Goal: Transaction & Acquisition: Download file/media

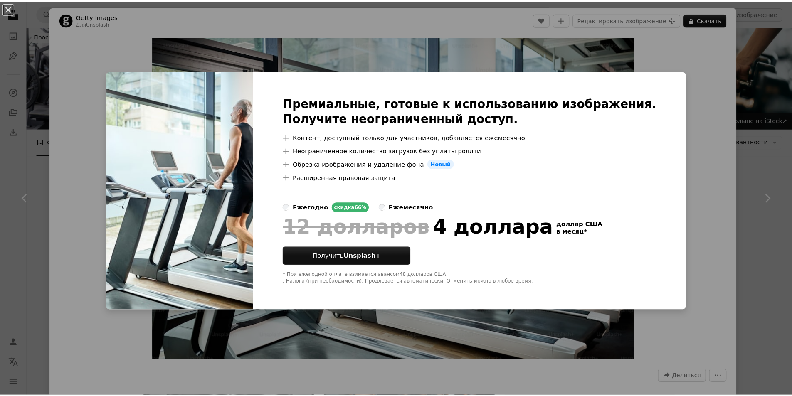
scroll to position [457, 0]
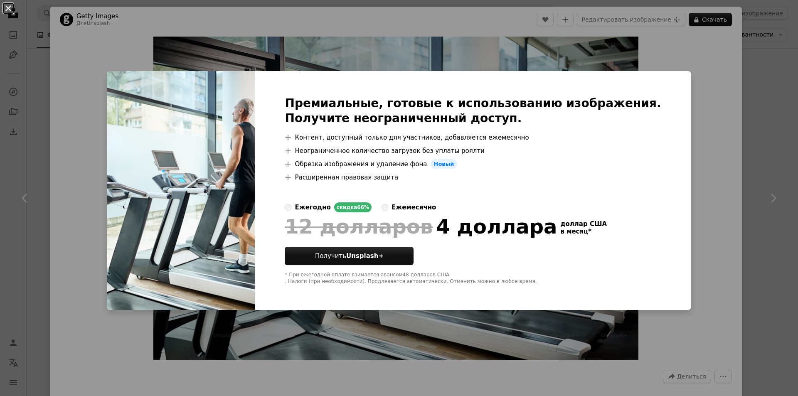
click at [8, 11] on button "An X shape" at bounding box center [8, 8] width 10 height 10
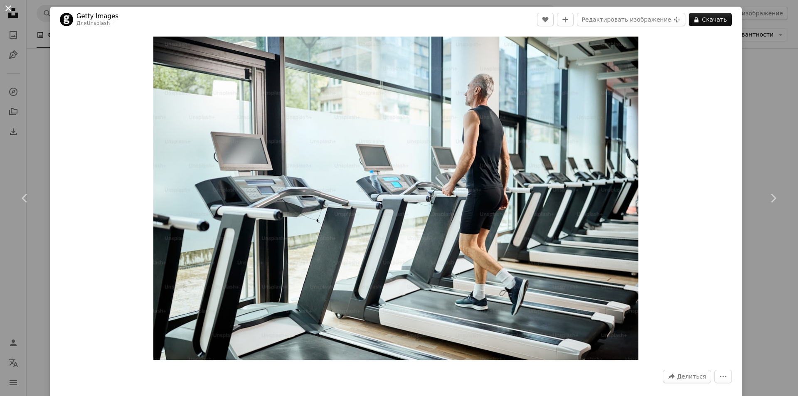
click at [8, 10] on button "An X shape" at bounding box center [8, 8] width 10 height 10
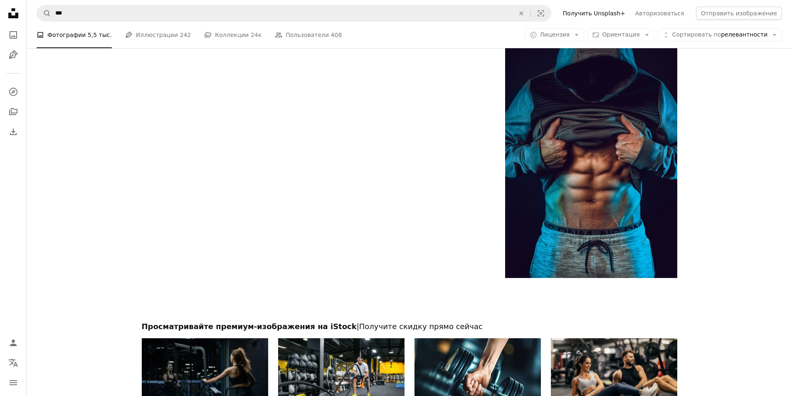
scroll to position [1538, 0]
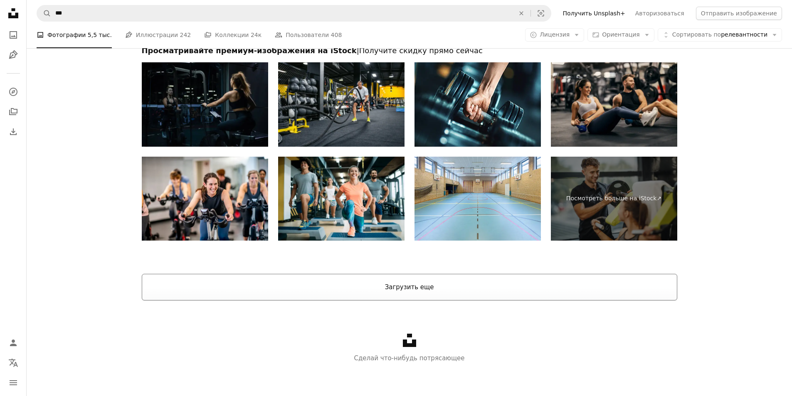
click at [414, 287] on font "Загрузить еще" at bounding box center [409, 287] width 49 height 7
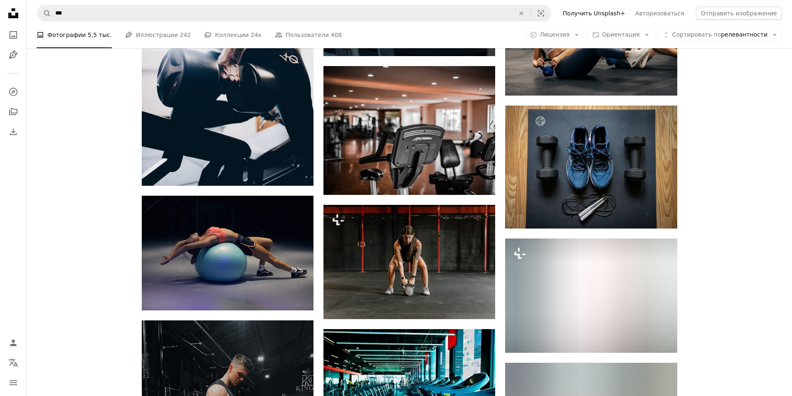
scroll to position [8467, 0]
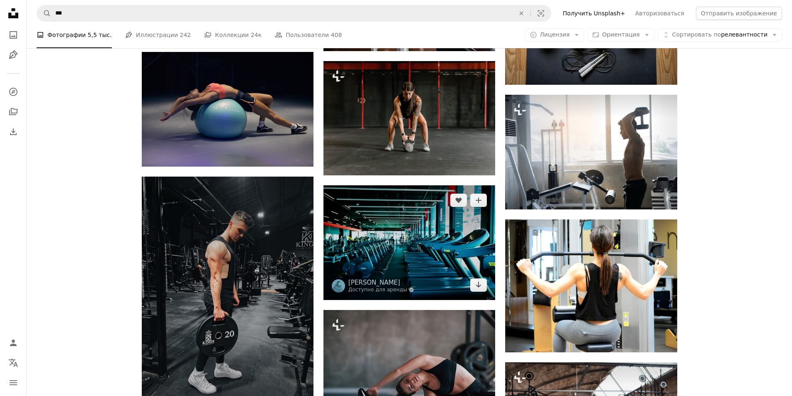
click at [379, 239] on img at bounding box center [409, 242] width 172 height 114
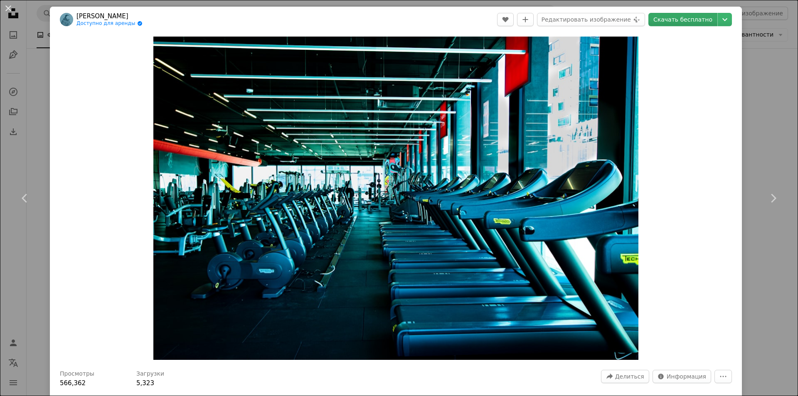
click at [676, 21] on font "Скачать бесплатно" at bounding box center [683, 19] width 59 height 7
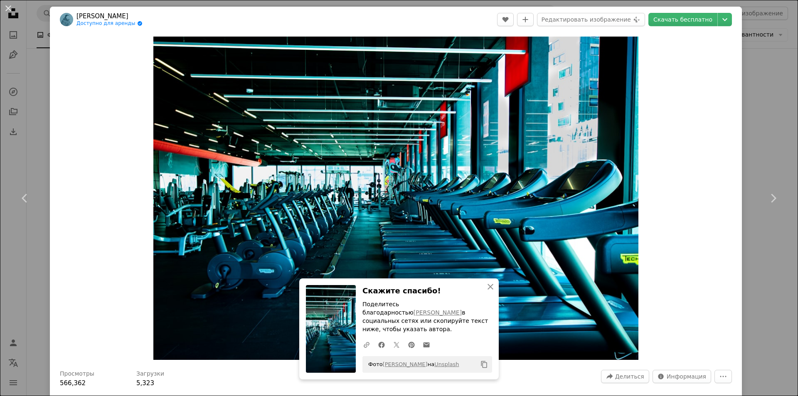
click at [715, 292] on div "Zoom in" at bounding box center [396, 198] width 692 height 332
click at [3, 8] on button "An X shape" at bounding box center [8, 8] width 10 height 10
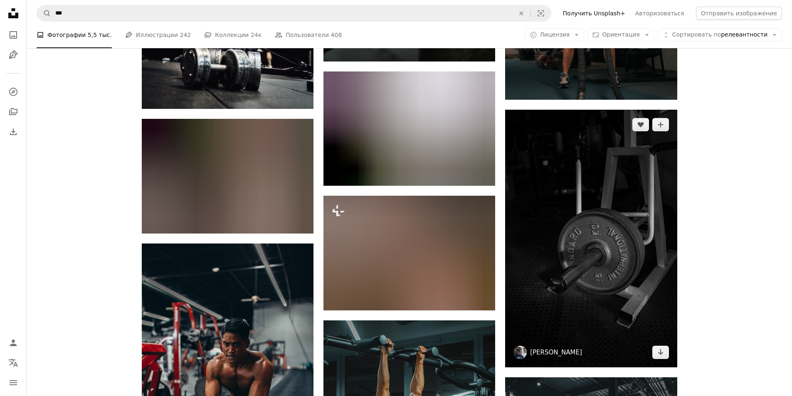
scroll to position [9340, 0]
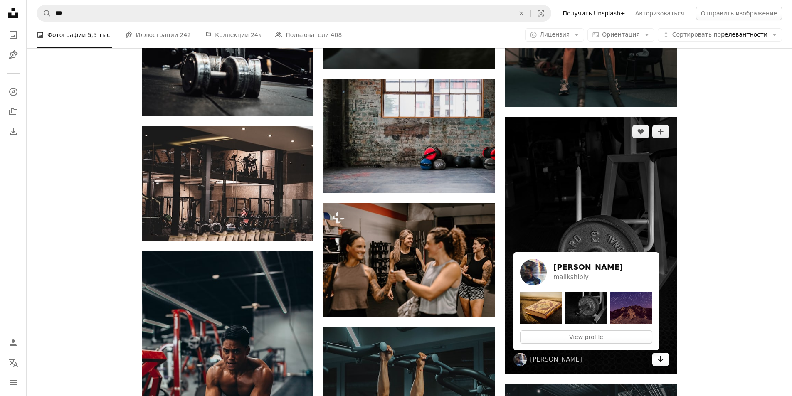
click at [658, 356] on icon "Arrow pointing down" at bounding box center [660, 359] width 7 height 10
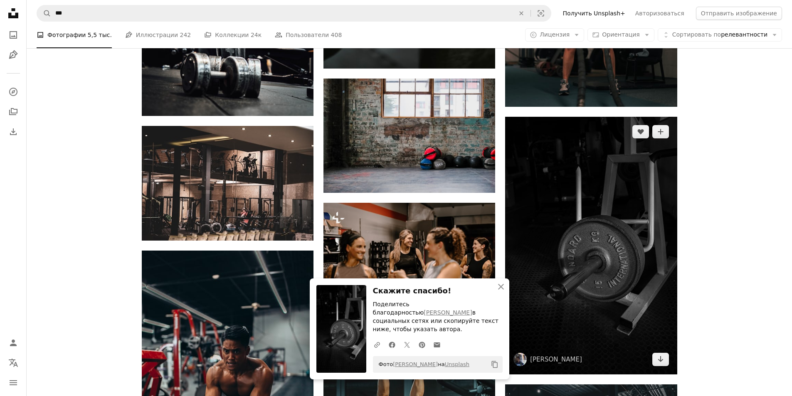
click at [578, 268] on img at bounding box center [591, 246] width 172 height 258
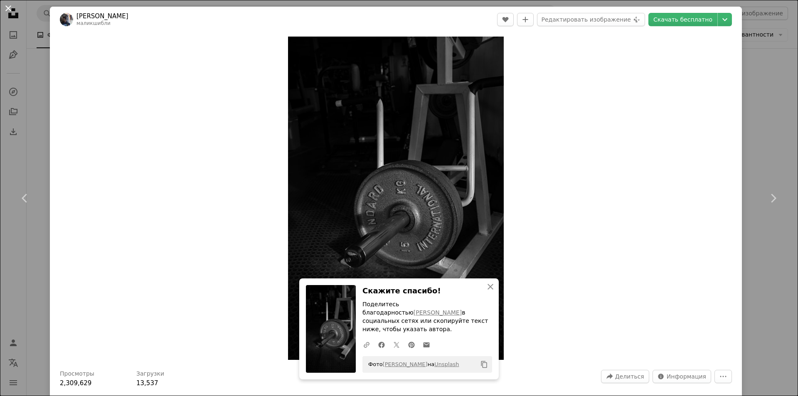
click at [10, 6] on button "An X shape" at bounding box center [8, 8] width 10 height 10
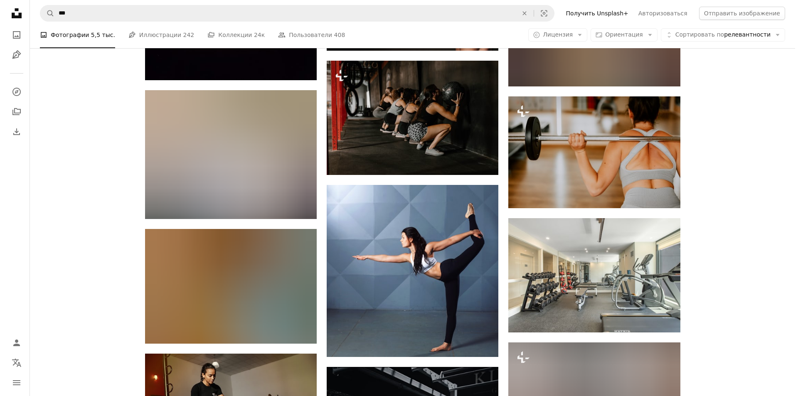
scroll to position [11710, 0]
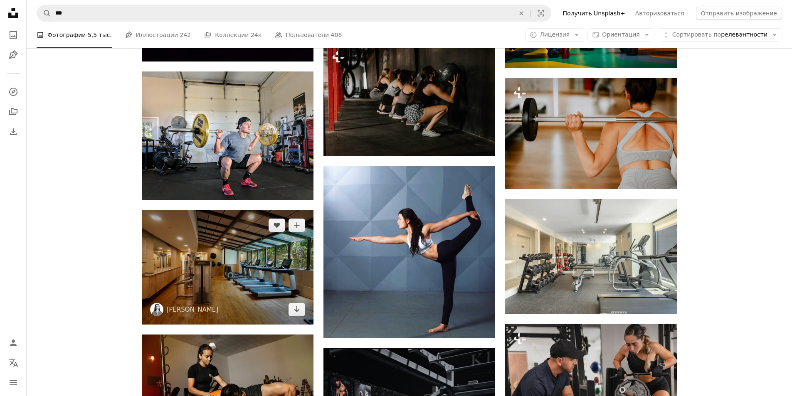
click at [222, 278] on img at bounding box center [228, 267] width 172 height 114
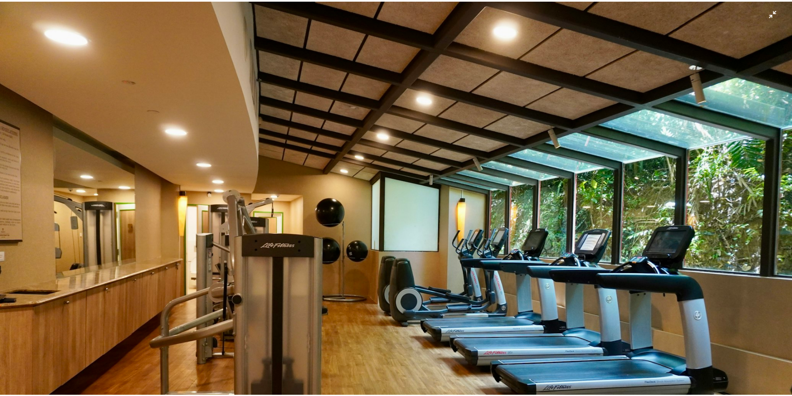
scroll to position [127, 0]
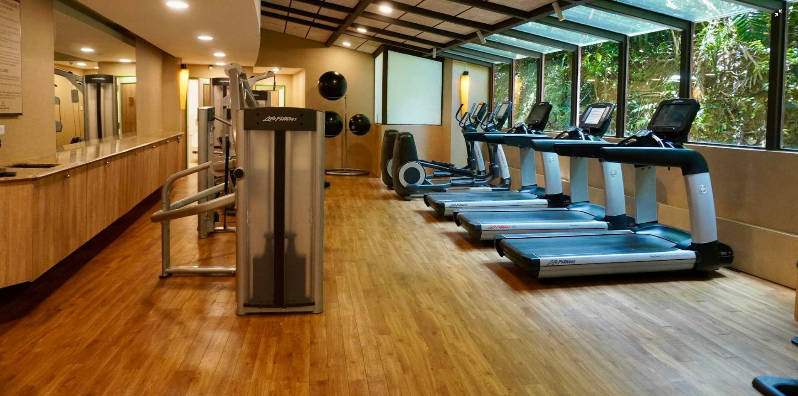
click at [457, 234] on img "Уменьшить масштаб изображения" at bounding box center [399, 139] width 799 height 533
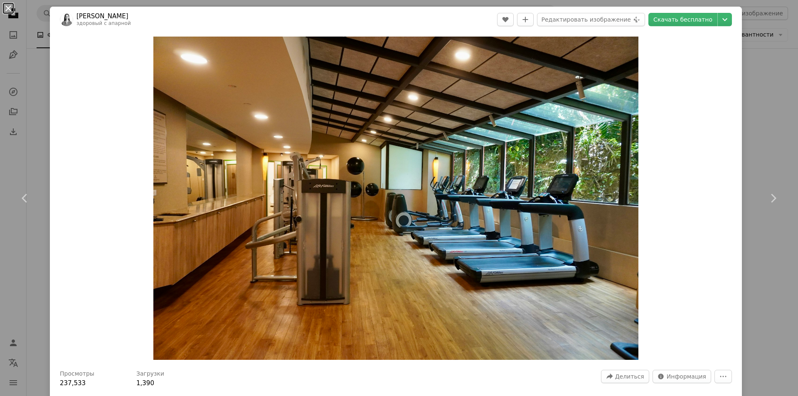
click at [10, 10] on button "An X shape" at bounding box center [8, 8] width 10 height 10
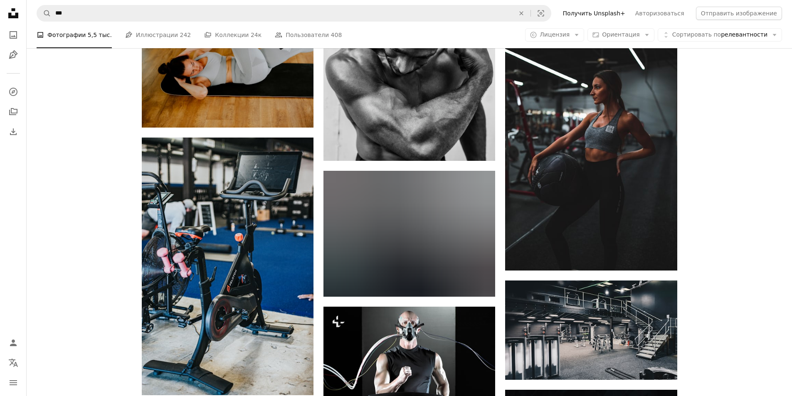
scroll to position [14953, 0]
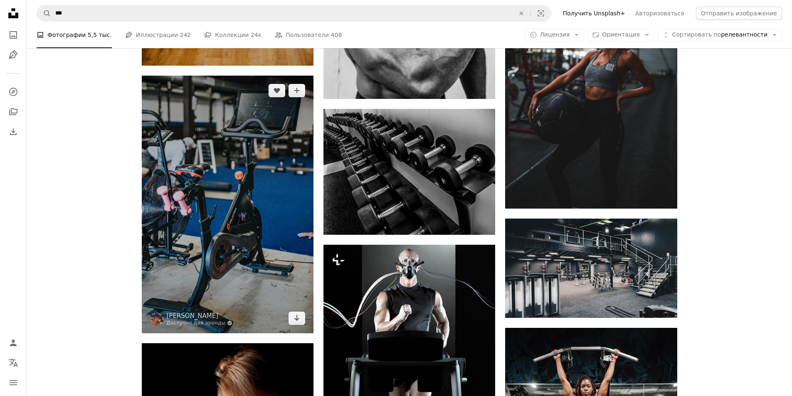
click at [231, 231] on img at bounding box center [228, 205] width 172 height 258
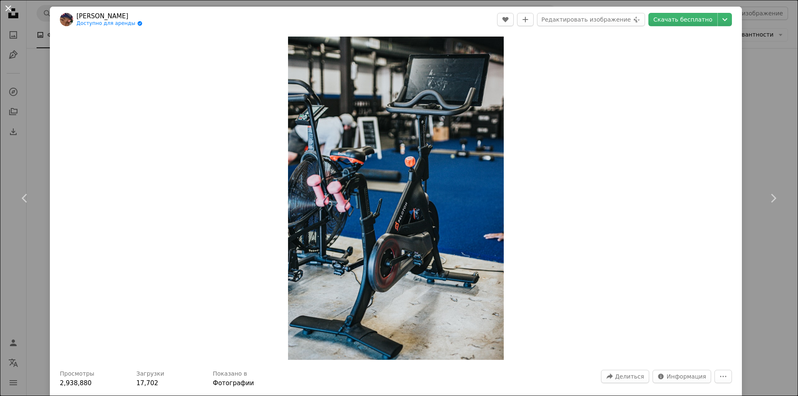
click at [7, 8] on button "An X shape" at bounding box center [8, 8] width 10 height 10
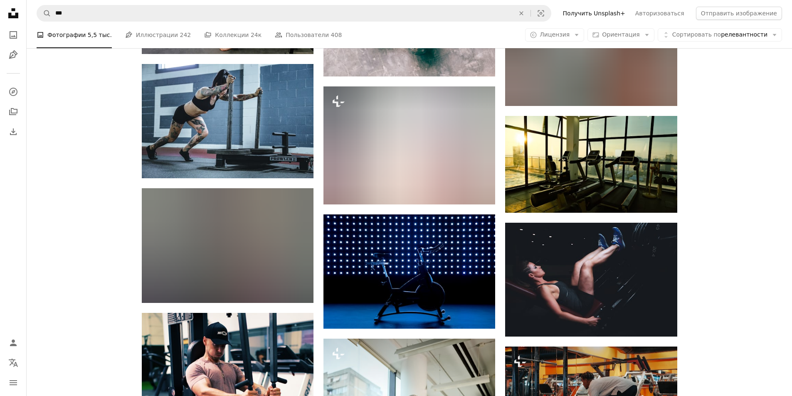
scroll to position [16020, 0]
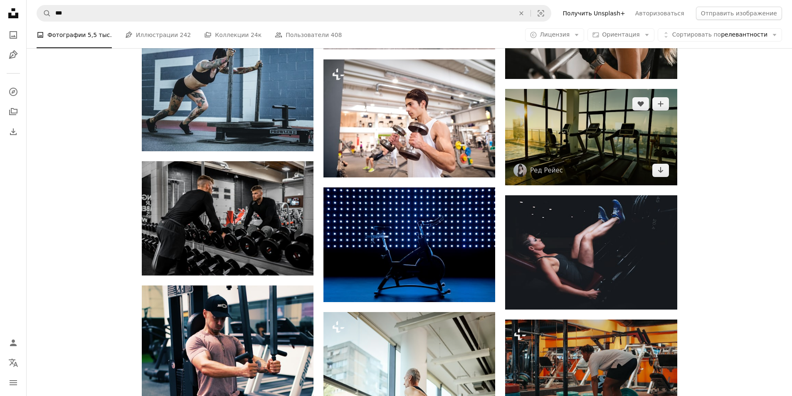
click at [614, 139] on img at bounding box center [591, 137] width 172 height 96
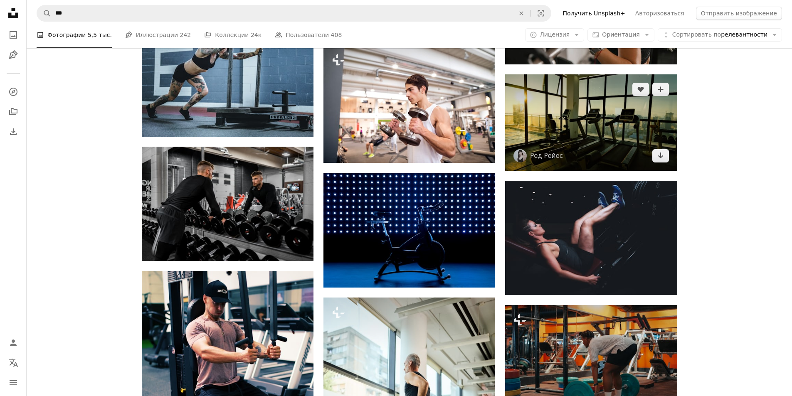
click at [613, 139] on img at bounding box center [591, 122] width 172 height 96
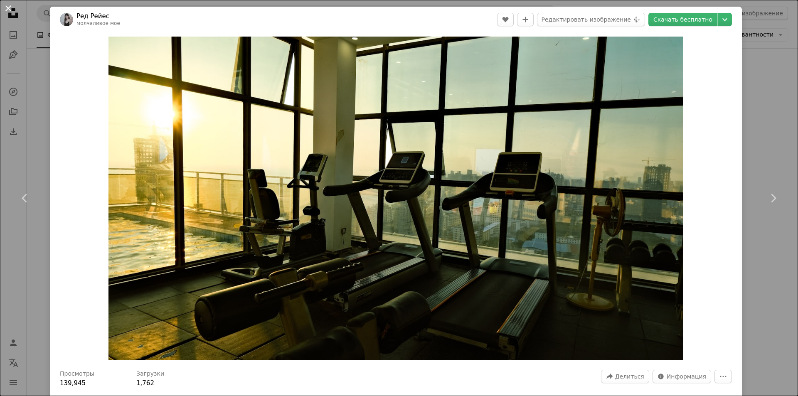
click at [10, 10] on button "An X shape" at bounding box center [8, 8] width 10 height 10
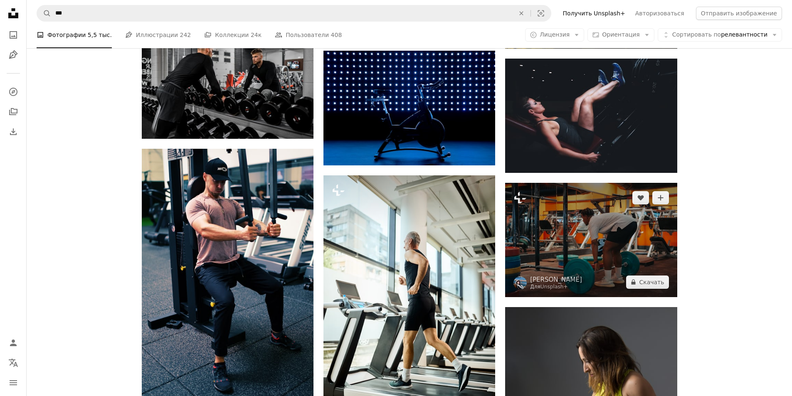
scroll to position [16159, 0]
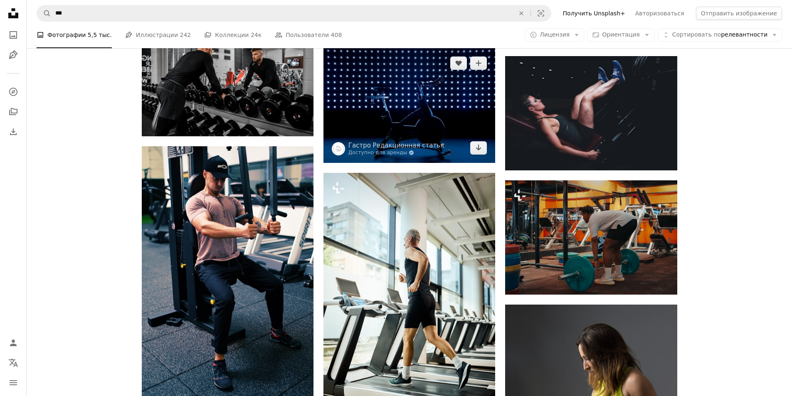
click at [390, 106] on img at bounding box center [409, 105] width 172 height 114
click at [403, 129] on img at bounding box center [409, 105] width 172 height 114
click at [403, 121] on img at bounding box center [409, 105] width 172 height 114
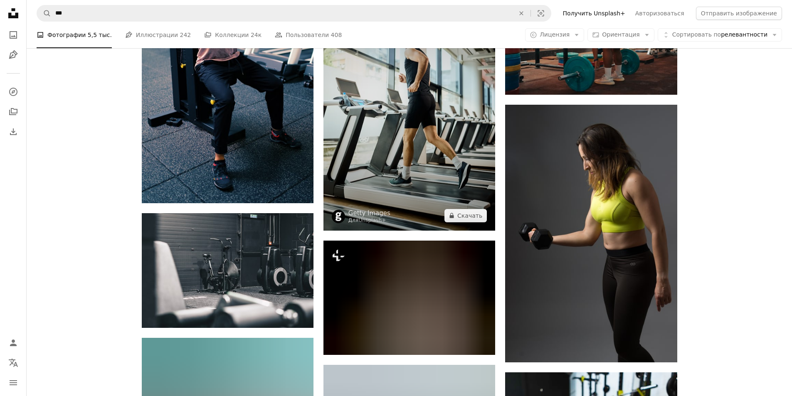
scroll to position [16367, 0]
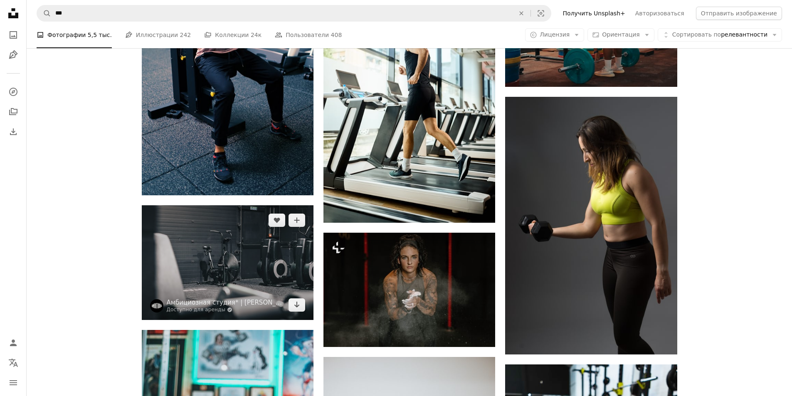
click at [257, 259] on img at bounding box center [228, 262] width 172 height 115
click at [221, 263] on img at bounding box center [228, 262] width 172 height 115
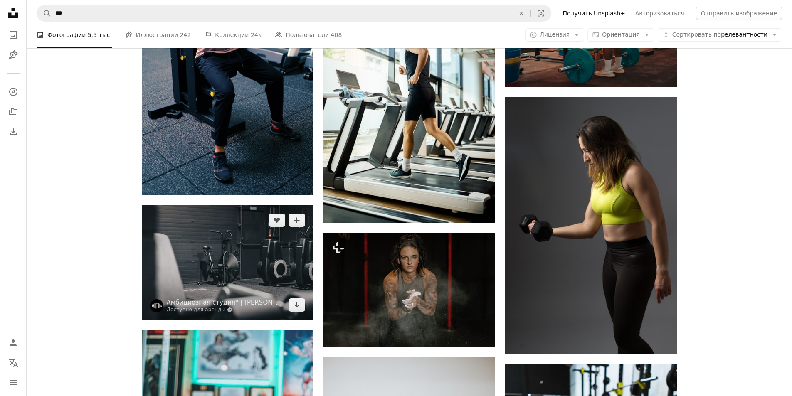
click at [229, 254] on img at bounding box center [228, 262] width 172 height 115
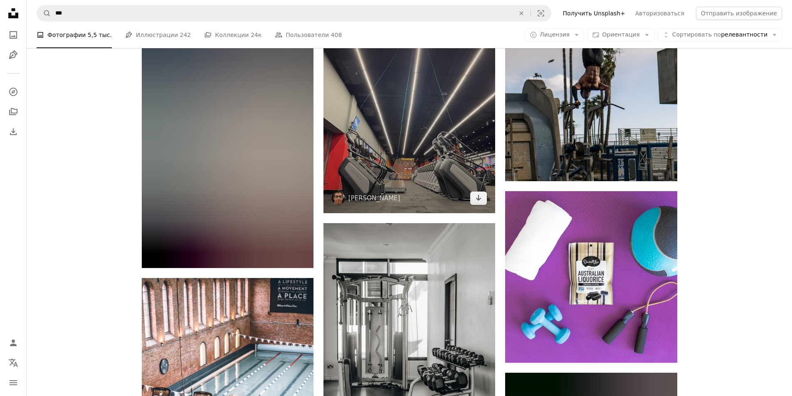
scroll to position [19194, 0]
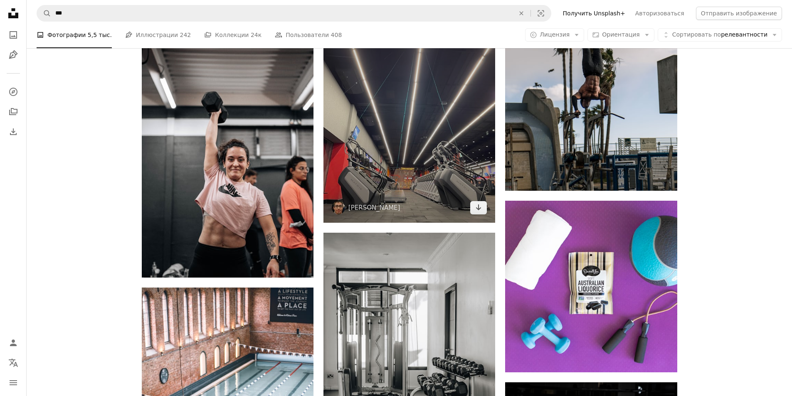
click at [442, 180] on img at bounding box center [409, 108] width 172 height 229
click at [400, 158] on img at bounding box center [409, 108] width 172 height 229
click at [454, 182] on img at bounding box center [409, 108] width 172 height 229
click at [388, 162] on img at bounding box center [409, 108] width 172 height 229
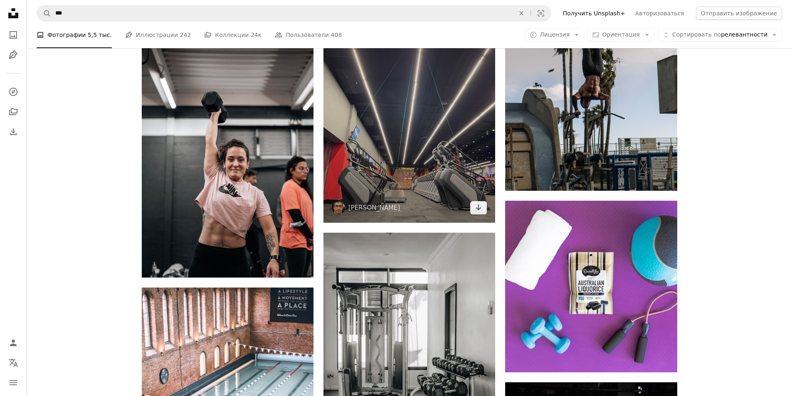
click at [388, 162] on img at bounding box center [409, 108] width 172 height 229
click at [402, 162] on img at bounding box center [409, 108] width 172 height 229
click at [464, 169] on img at bounding box center [409, 108] width 172 height 229
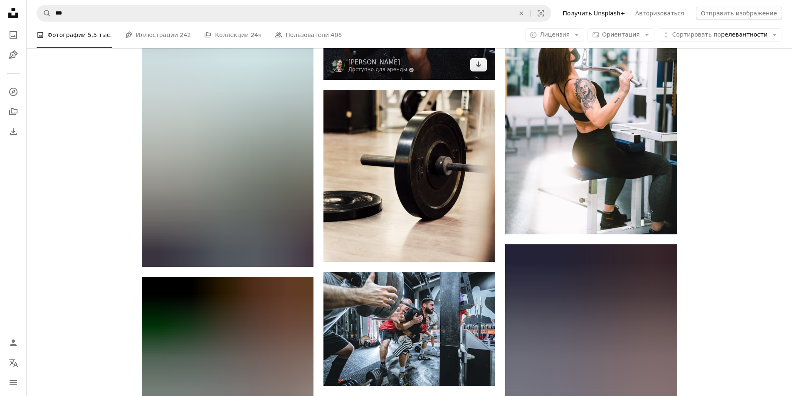
scroll to position [20649, 0]
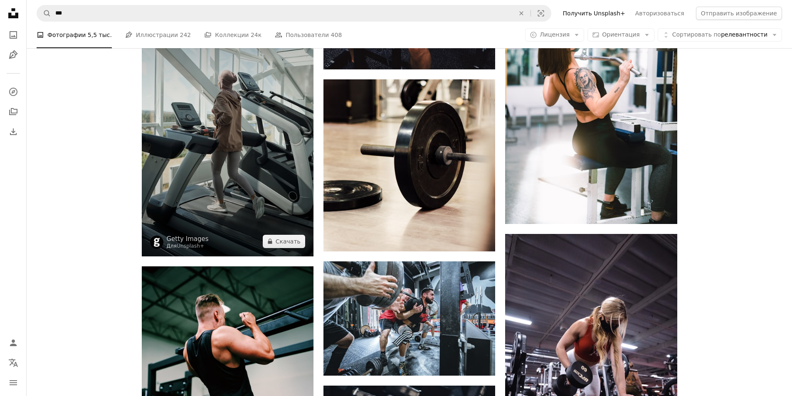
click at [240, 174] on img at bounding box center [228, 128] width 172 height 258
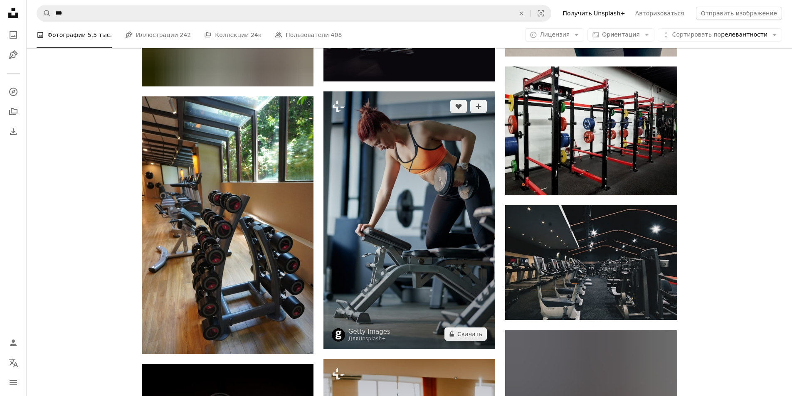
scroll to position [22021, 0]
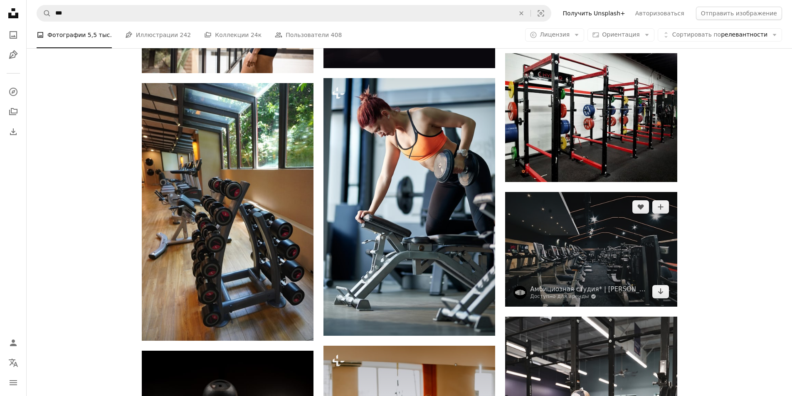
click at [590, 253] on img at bounding box center [591, 249] width 172 height 115
click at [580, 254] on img at bounding box center [591, 249] width 172 height 115
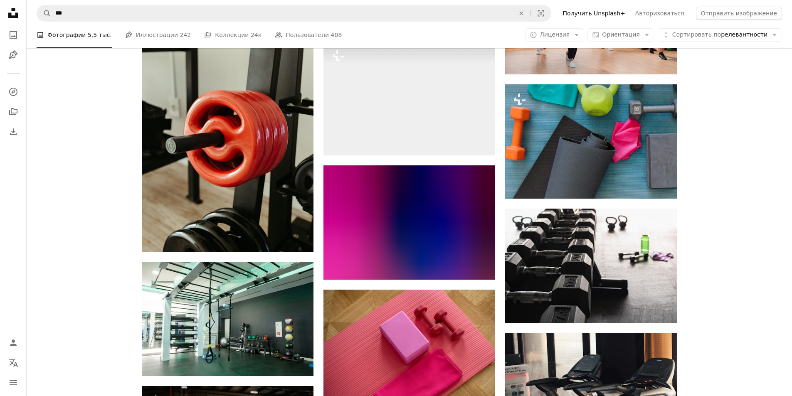
scroll to position [23809, 0]
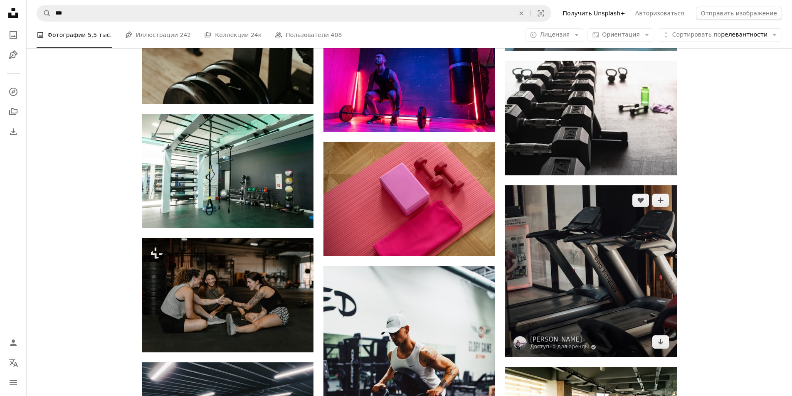
click at [597, 281] on img at bounding box center [591, 271] width 172 height 172
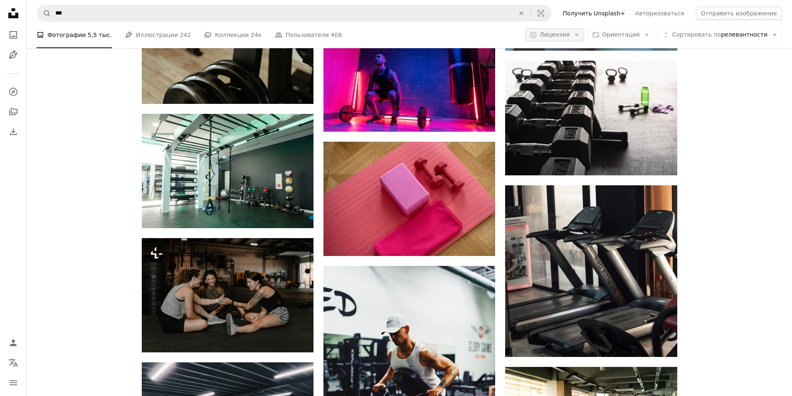
click at [580, 35] on icon "Arrow down" at bounding box center [576, 34] width 7 height 7
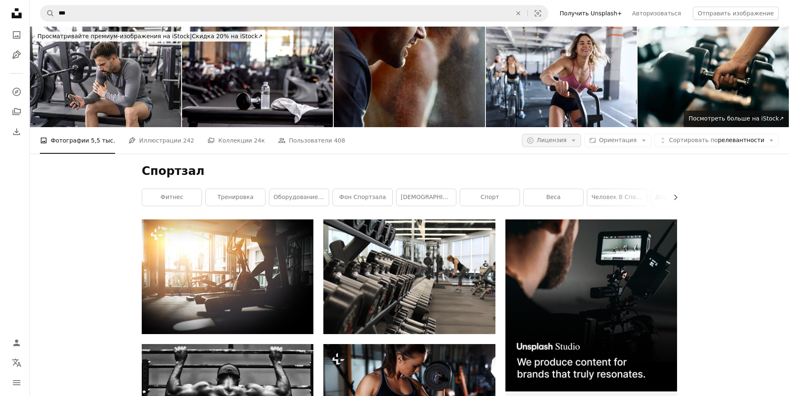
scroll to position [23809, 0]
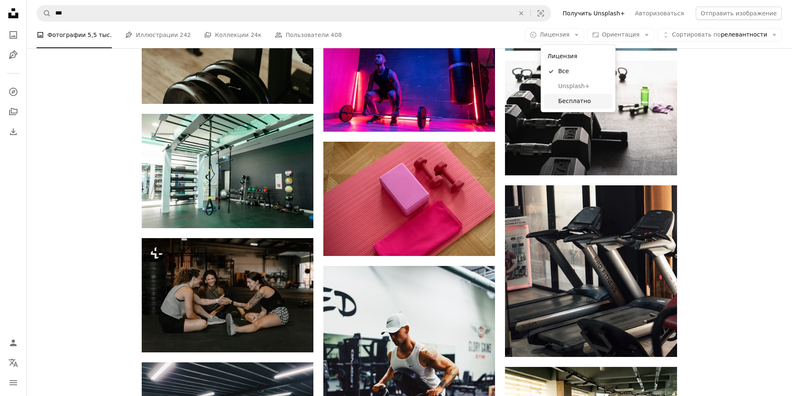
click at [575, 101] on font "Бесплатно" at bounding box center [574, 101] width 32 height 7
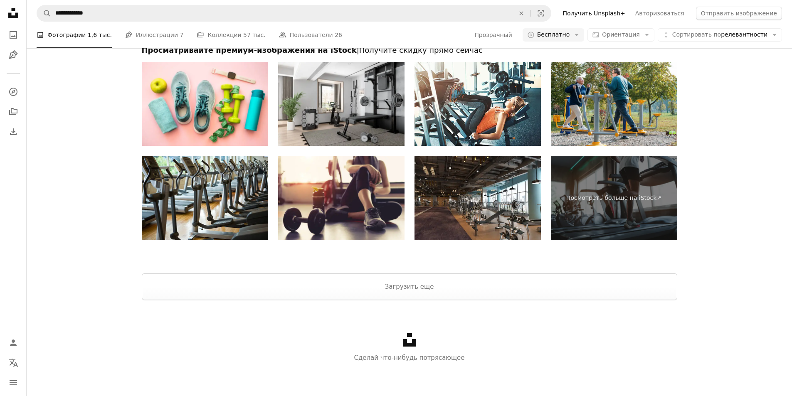
scroll to position [1081, 0]
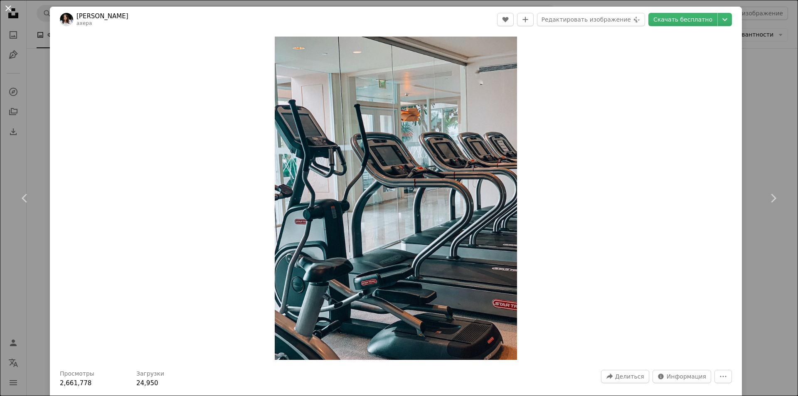
click at [7, 11] on button "An X shape" at bounding box center [8, 8] width 10 height 10
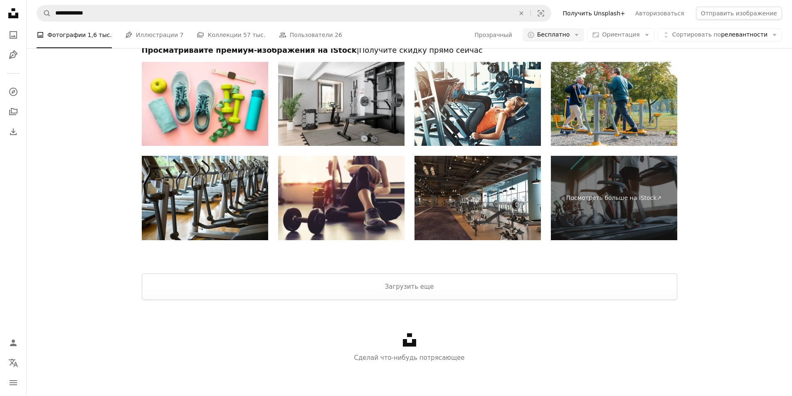
scroll to position [457, 0]
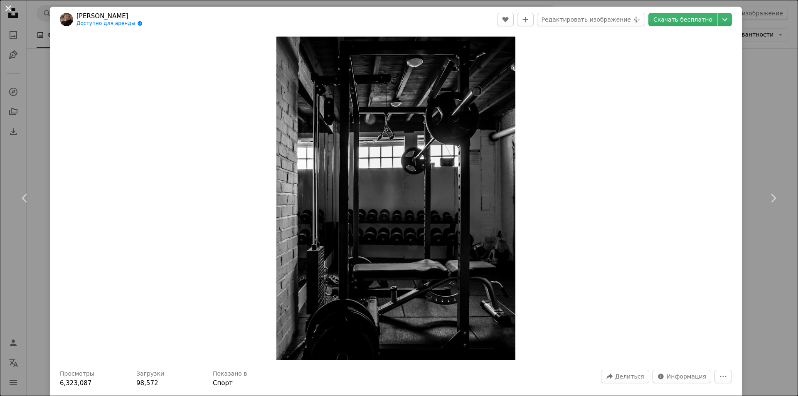
click at [8, 7] on button "An X shape" at bounding box center [8, 8] width 10 height 10
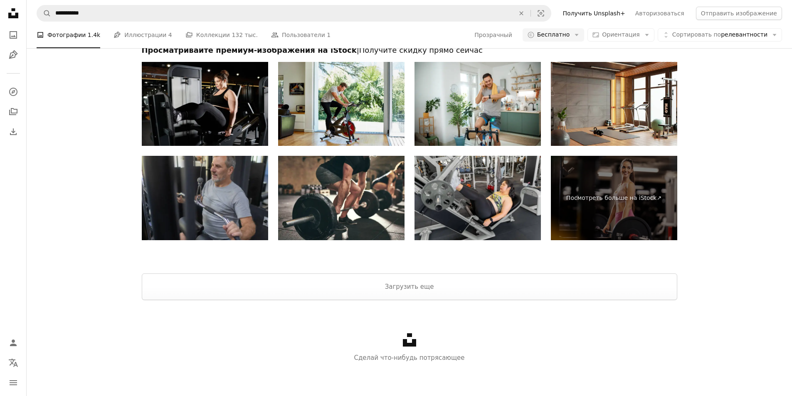
scroll to position [1580, 0]
click at [425, 291] on font "Загрузить еще" at bounding box center [409, 286] width 49 height 7
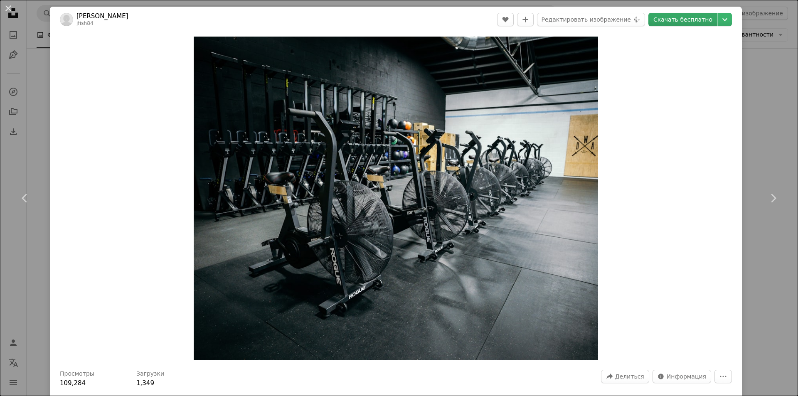
click at [685, 22] on font "Скачать бесплатно" at bounding box center [683, 19] width 59 height 7
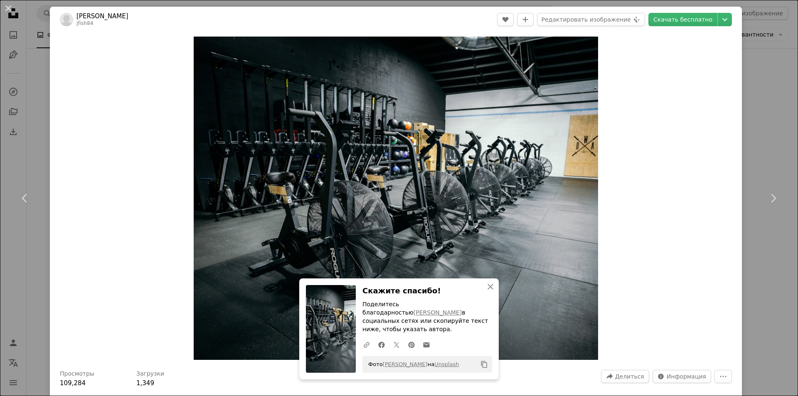
click at [6, 7] on button "An X shape" at bounding box center [8, 8] width 10 height 10
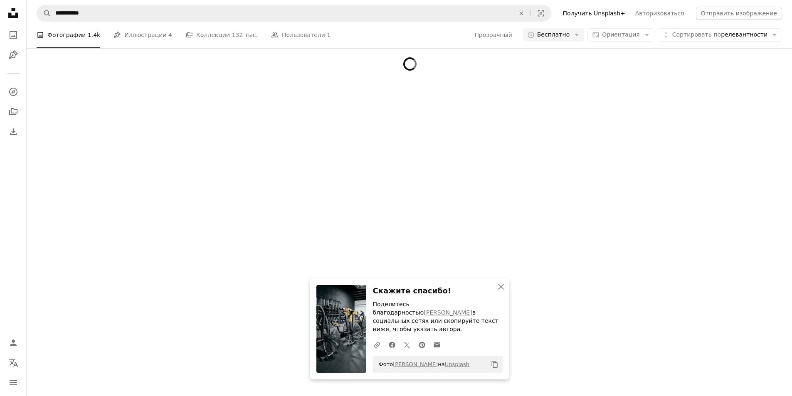
scroll to position [1913, 0]
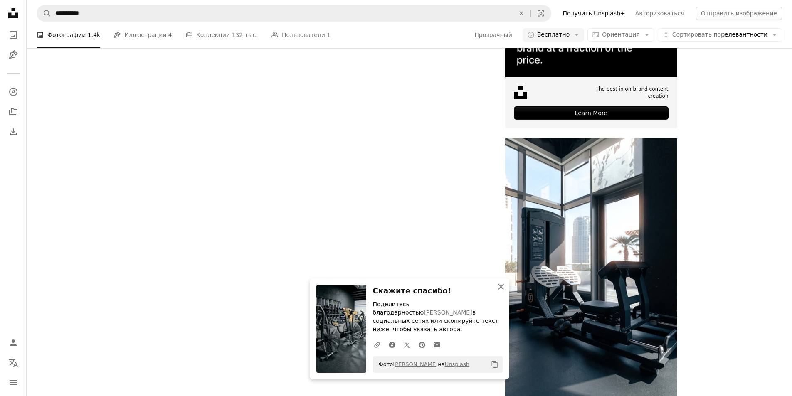
click at [500, 292] on icon "An X shape" at bounding box center [501, 287] width 10 height 10
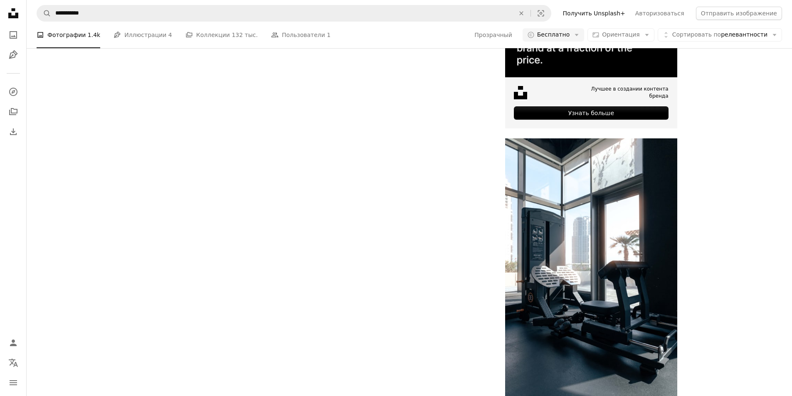
scroll to position [3160, 0]
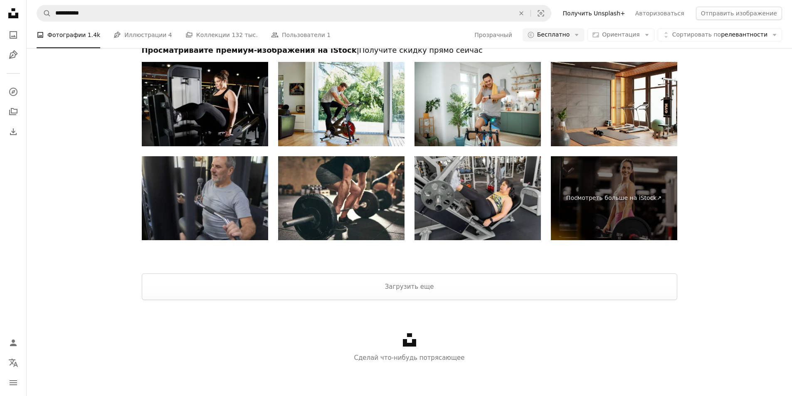
scroll to position [4283, 0]
click at [418, 291] on font "Загрузить еще" at bounding box center [409, 286] width 49 height 7
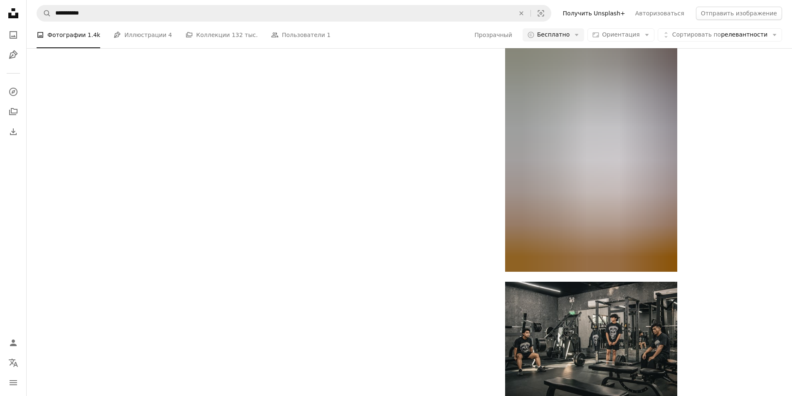
scroll to position [9688, 0]
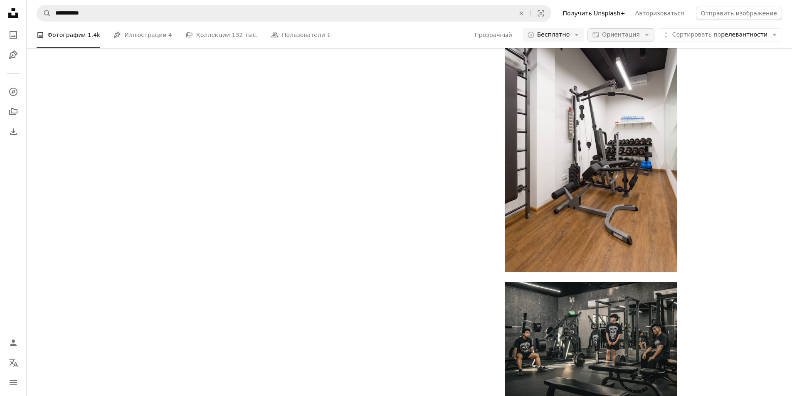
click at [651, 36] on icon "Arrow down" at bounding box center [646, 34] width 7 height 7
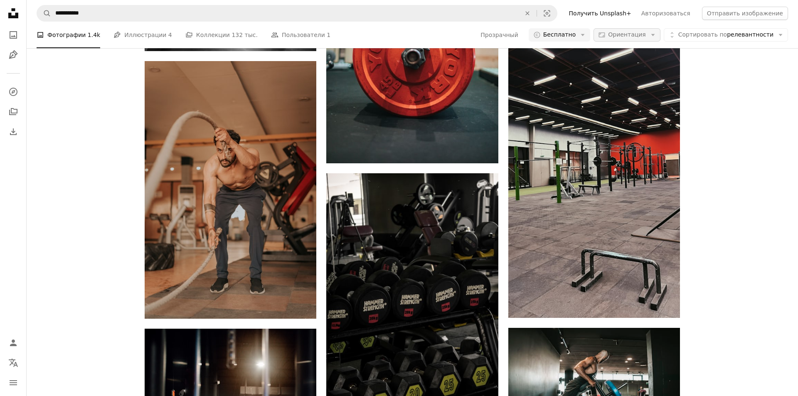
click at [657, 36] on icon "Arrow down" at bounding box center [652, 34] width 7 height 7
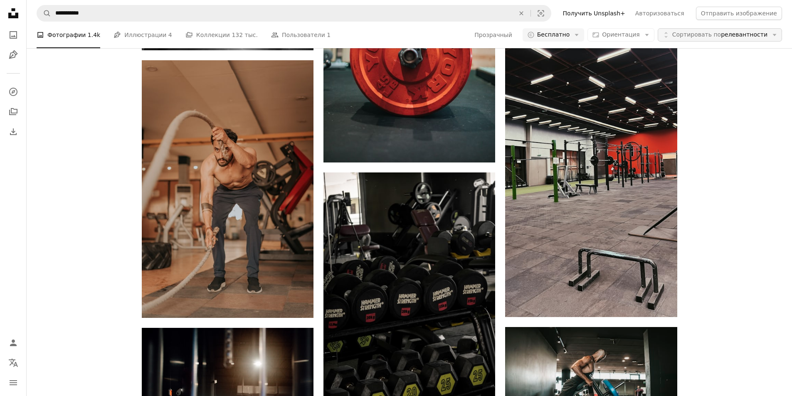
click at [773, 35] on icon "button" at bounding box center [775, 35] width 4 height 2
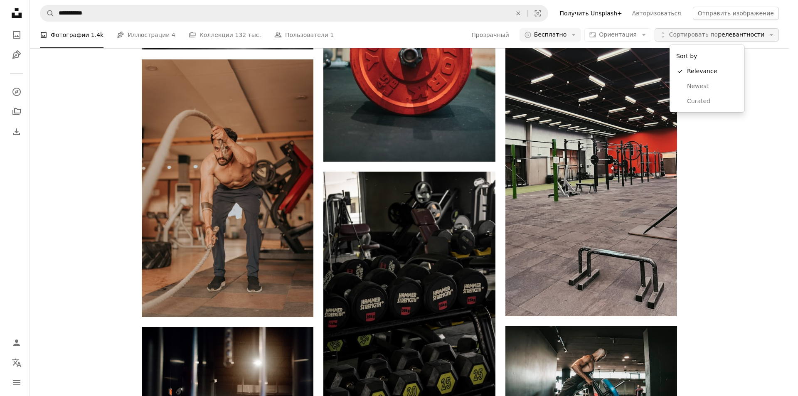
scroll to position [0, 0]
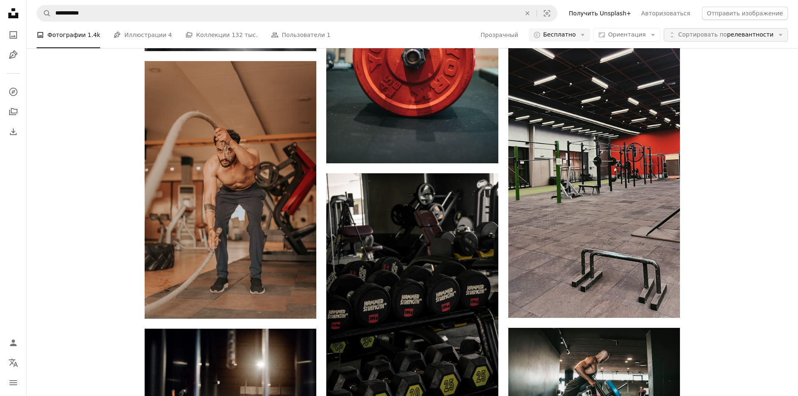
click at [779, 35] on icon "button" at bounding box center [781, 35] width 4 height 2
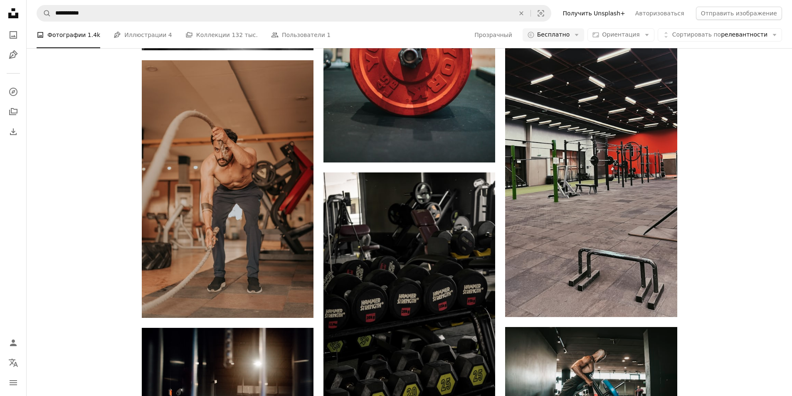
scroll to position [41334, 0]
